Goal: Check status: Check status

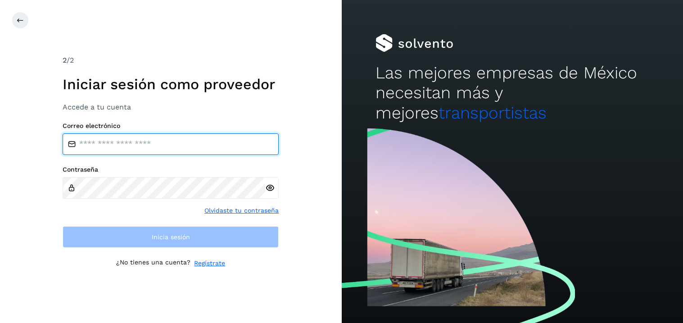
click at [72, 135] on input "email" at bounding box center [171, 144] width 216 height 22
type input "**********"
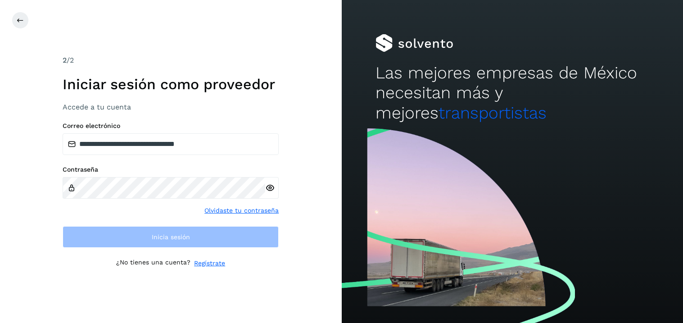
click at [269, 186] on icon at bounding box center [269, 187] width 9 height 9
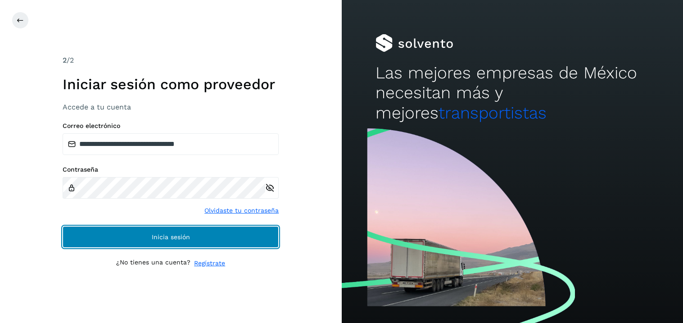
click at [162, 235] on span "Inicia sesión" at bounding box center [171, 237] width 38 height 6
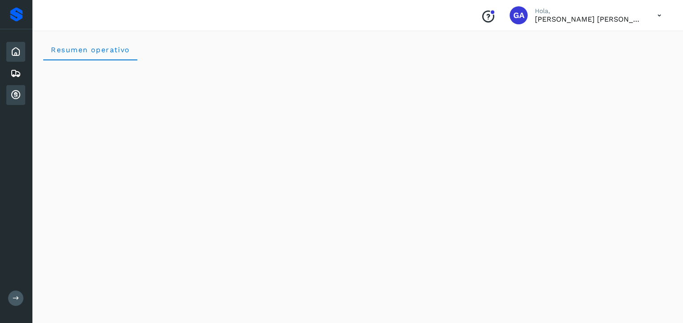
click at [24, 94] on div "Cuentas por cobrar" at bounding box center [15, 95] width 19 height 20
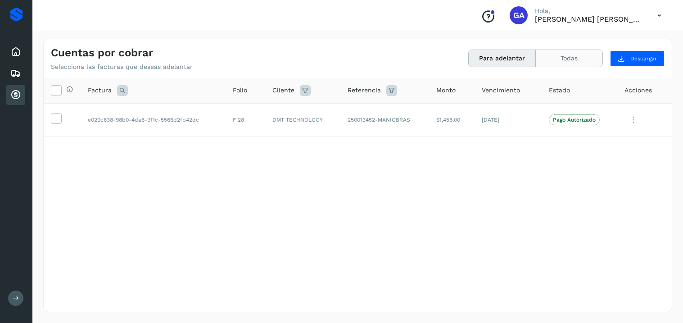
click at [571, 57] on button "Todas" at bounding box center [568, 58] width 67 height 17
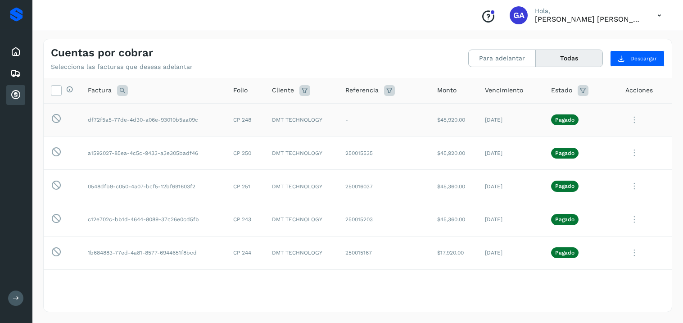
click at [257, 123] on td "CP 248" at bounding box center [245, 119] width 39 height 33
click at [530, 117] on td "[DATE]" at bounding box center [510, 119] width 66 height 33
click at [498, 118] on td "[DATE]" at bounding box center [510, 119] width 66 height 33
click at [349, 121] on td "-" at bounding box center [383, 119] width 91 height 33
click at [632, 117] on icon at bounding box center [634, 120] width 18 height 18
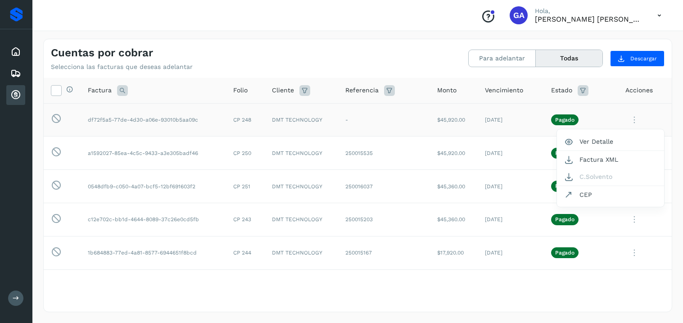
click at [552, 121] on div at bounding box center [341, 161] width 683 height 323
click at [570, 117] on p "Pagado" at bounding box center [564, 120] width 19 height 6
click at [528, 124] on td "[DATE]" at bounding box center [510, 119] width 66 height 33
click at [503, 58] on button "Para adelantar" at bounding box center [501, 58] width 67 height 17
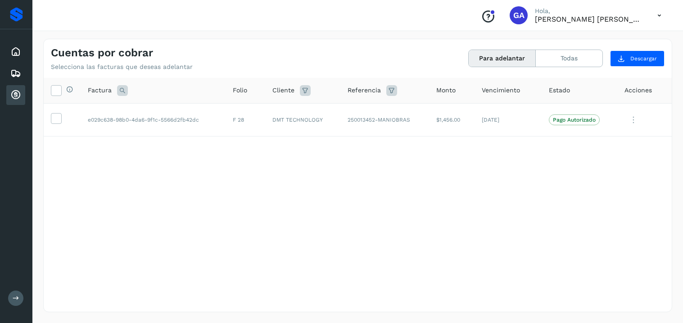
click at [656, 16] on icon at bounding box center [659, 15] width 18 height 18
click at [589, 42] on div "Cerrar sesión" at bounding box center [614, 40] width 107 height 17
